Goal: Information Seeking & Learning: Check status

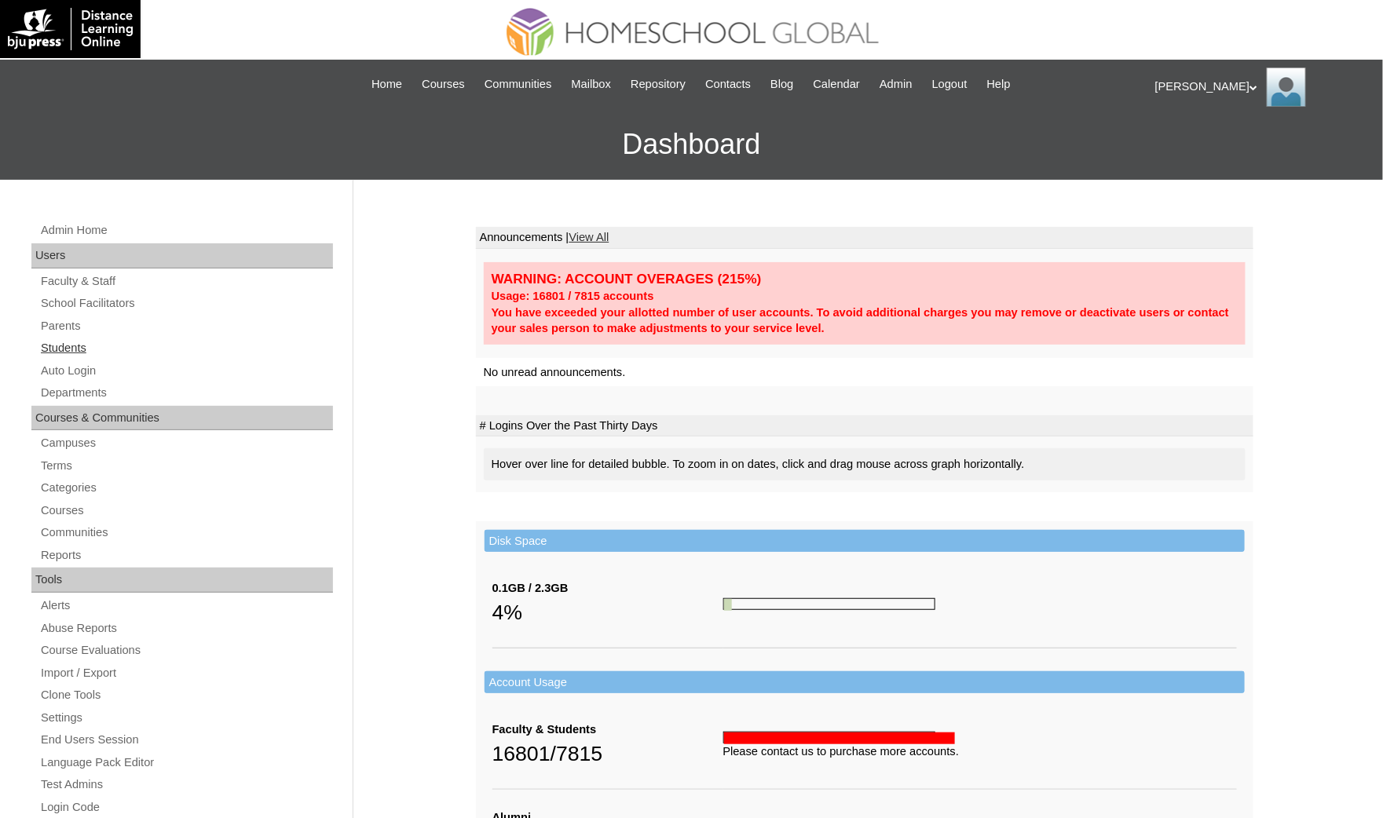
click at [89, 349] on link "Students" at bounding box center [186, 348] width 294 height 20
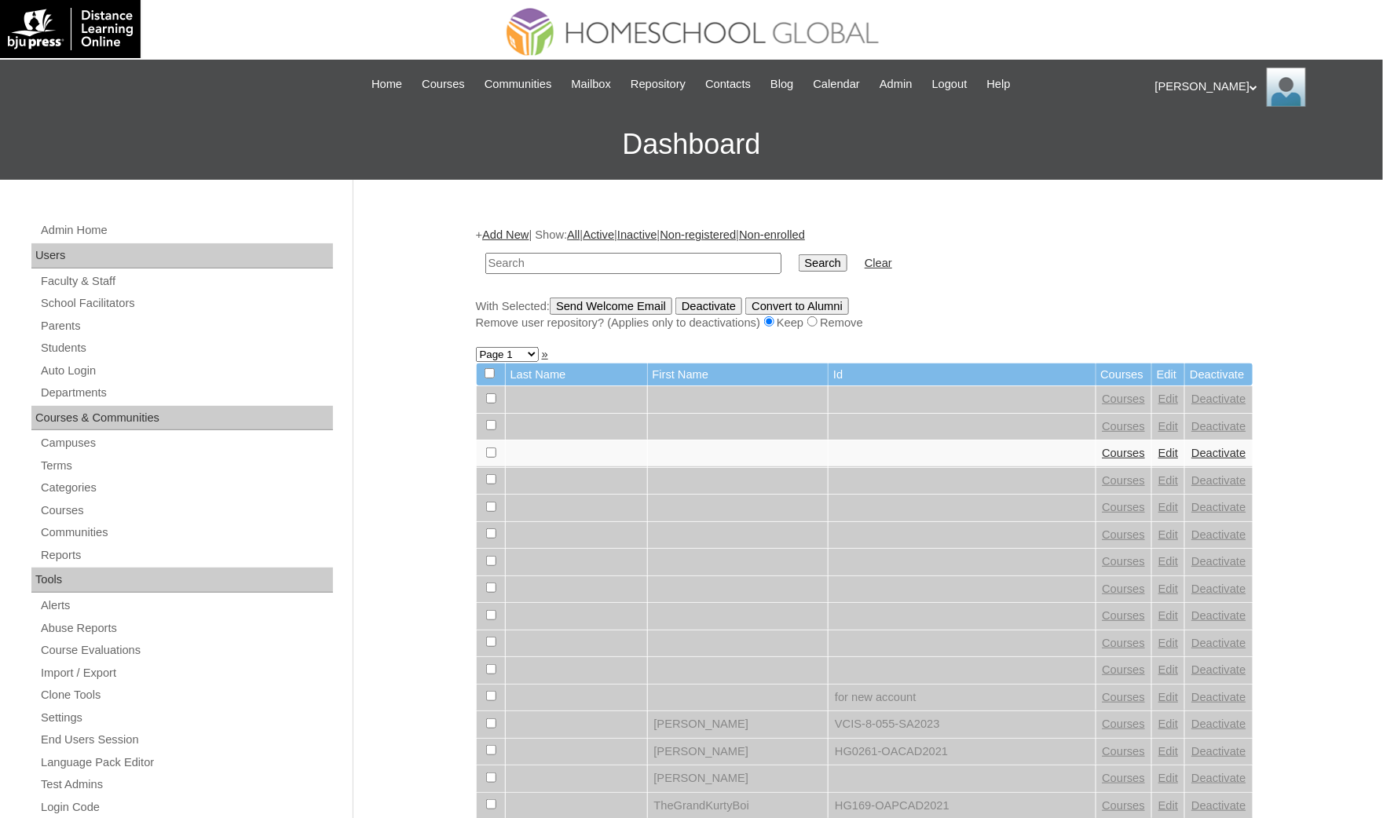
click at [546, 256] on input "text" at bounding box center [633, 263] width 296 height 21
type input "[PERSON_NAME]"
click at [798, 254] on input "Search" at bounding box center [822, 262] width 49 height 17
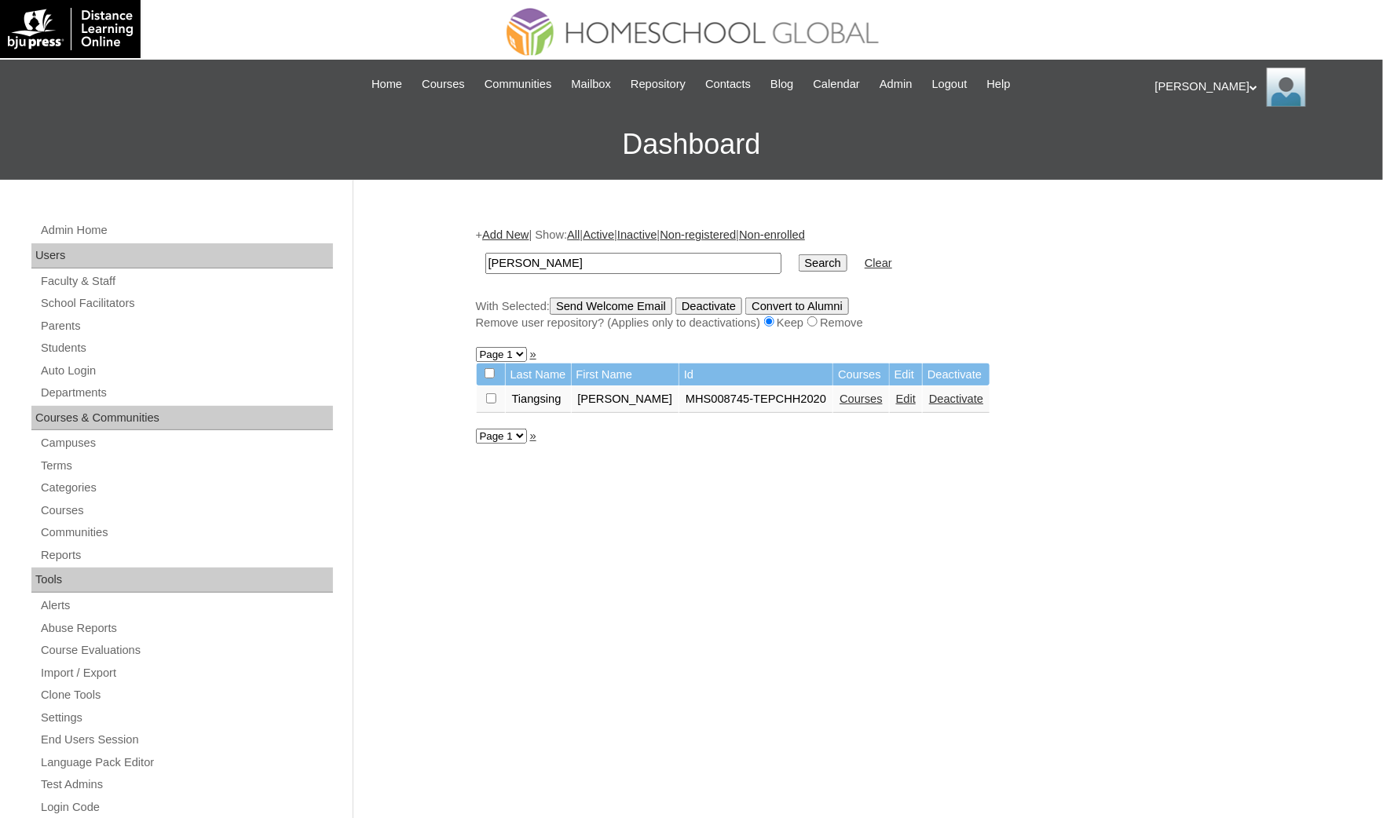
click at [839, 393] on link "Courses" at bounding box center [860, 399] width 43 height 13
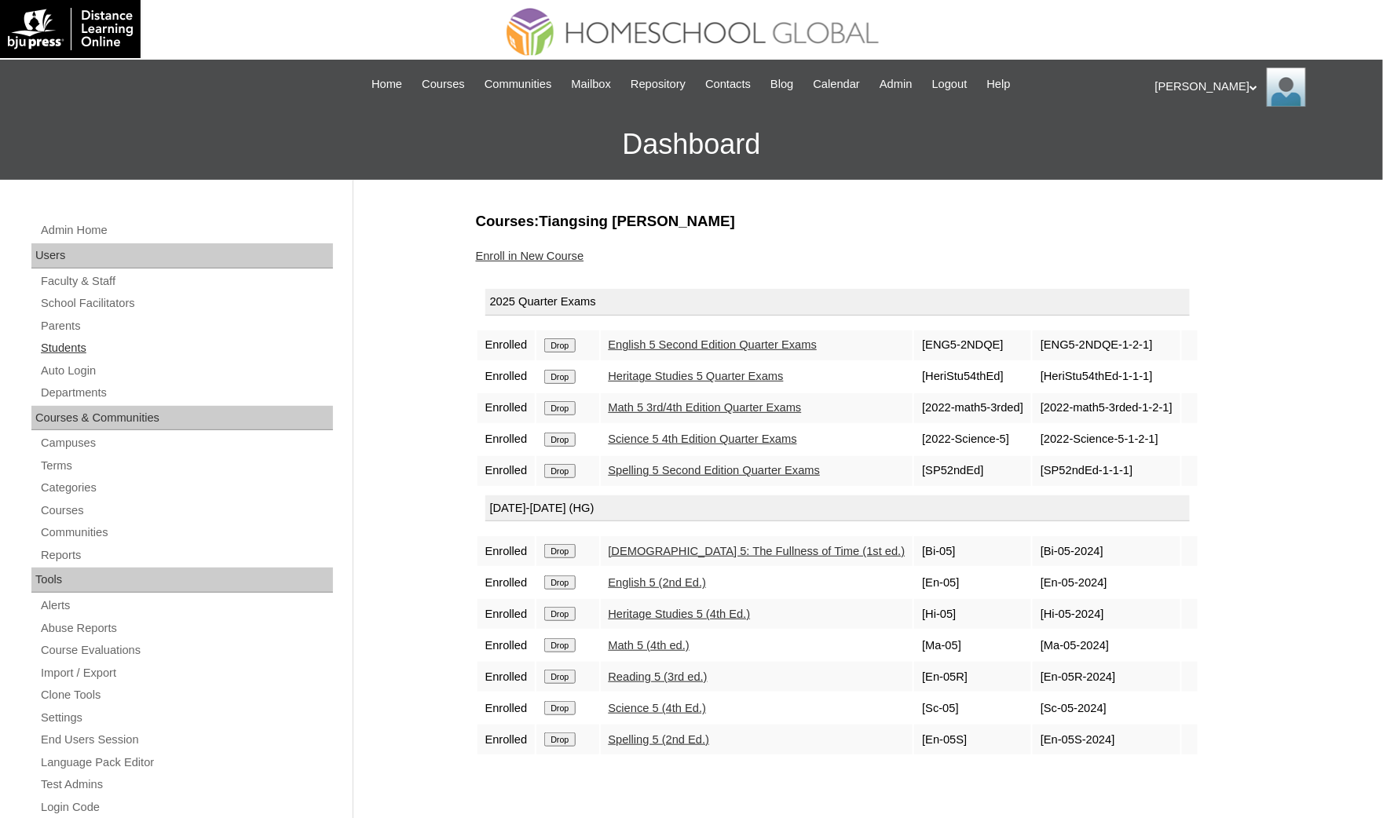
click at [175, 348] on link "Students" at bounding box center [186, 348] width 294 height 20
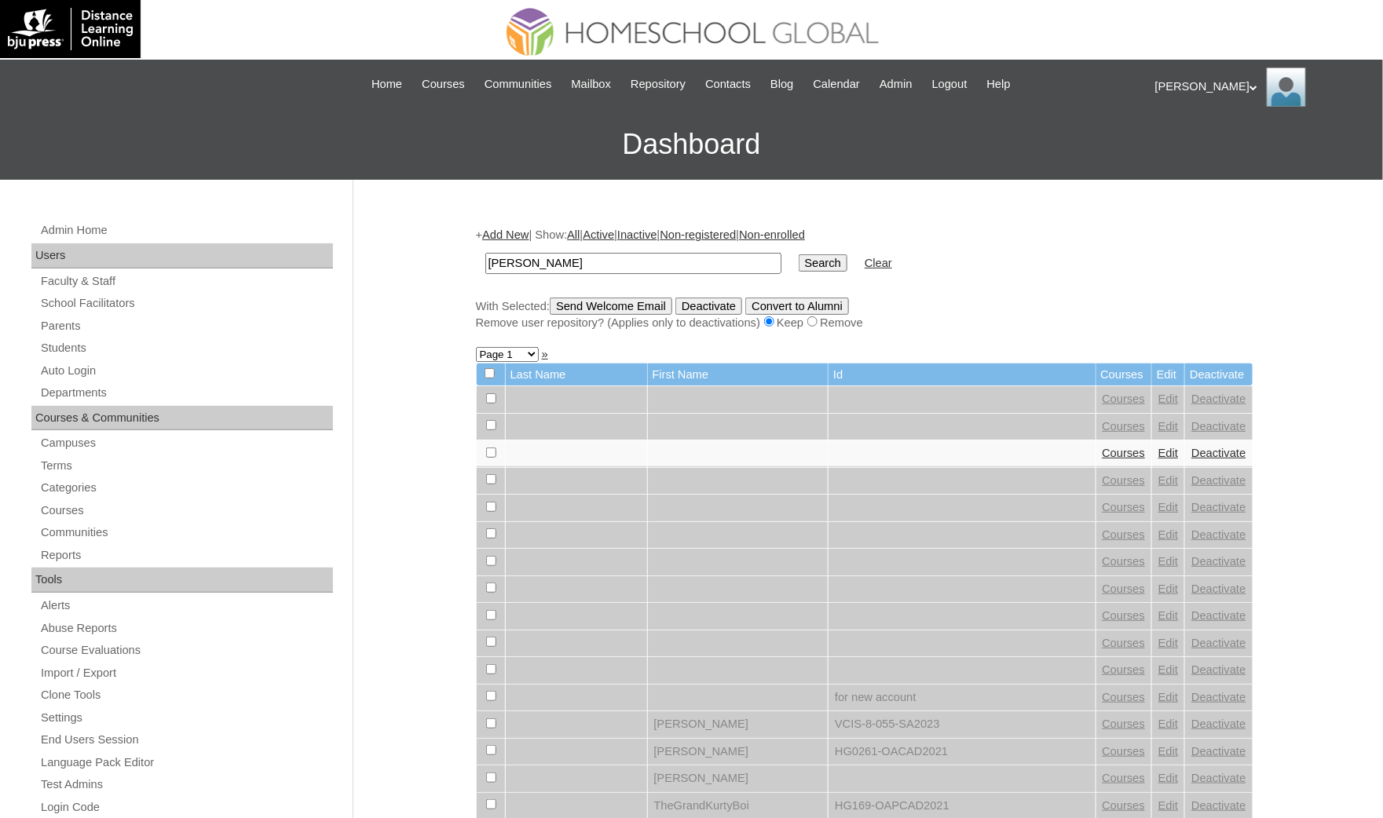
type input "Riley Marie"
click at [798, 254] on input "Search" at bounding box center [822, 262] width 49 height 17
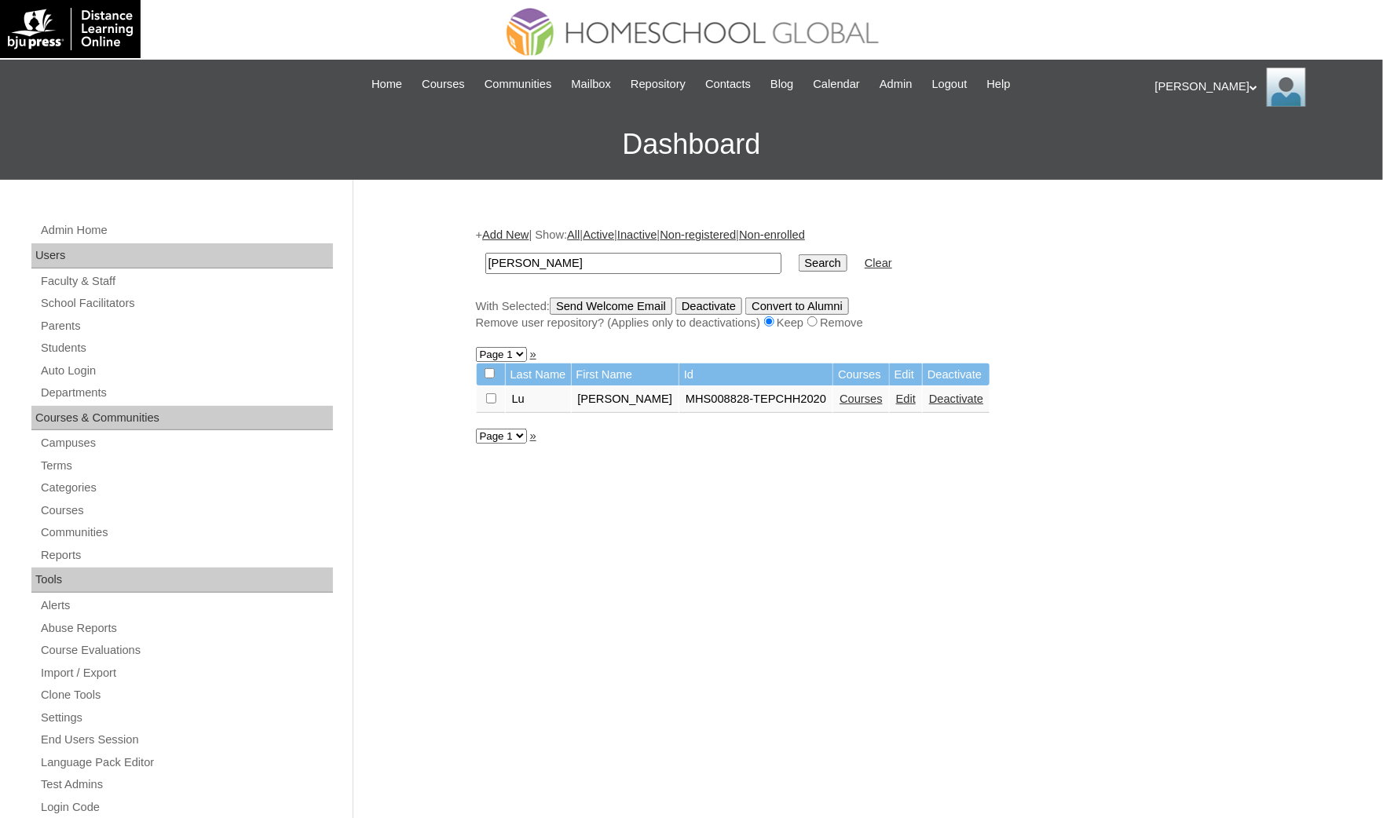
click at [839, 393] on link "Courses" at bounding box center [860, 399] width 43 height 13
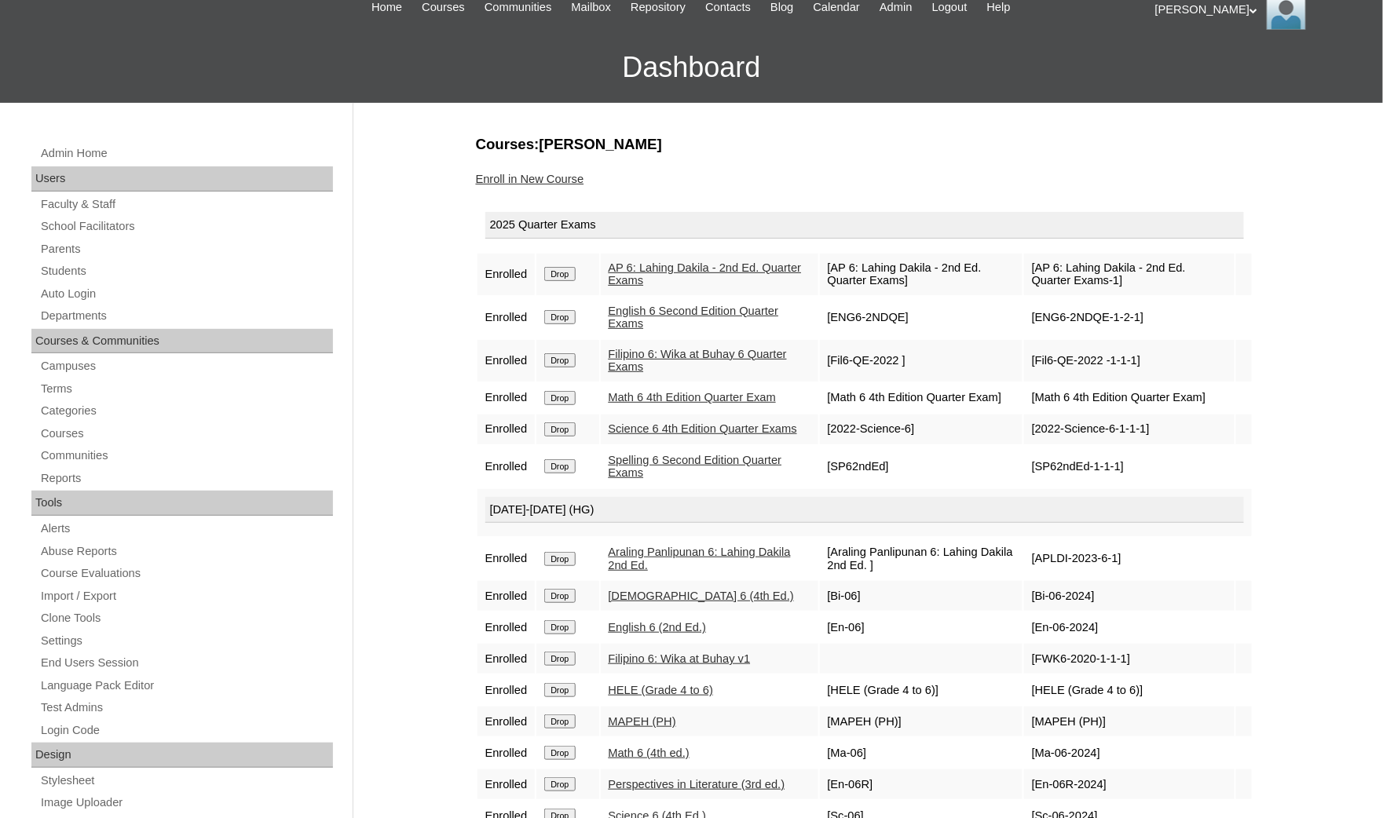
scroll to position [118, 0]
